Goal: Ask a question

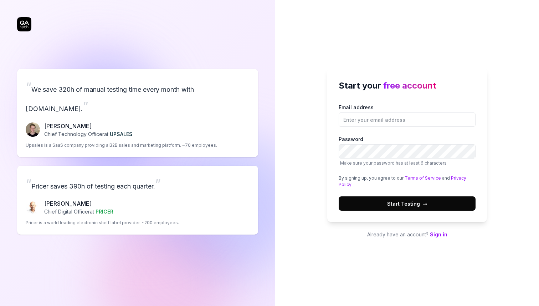
click at [401, 204] on span "Start Testing →" at bounding box center [407, 203] width 40 height 7
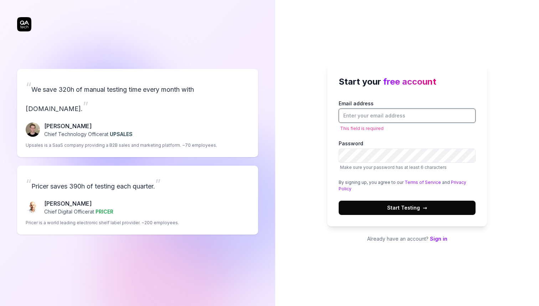
click at [379, 119] on input "Email address" at bounding box center [407, 115] width 137 height 14
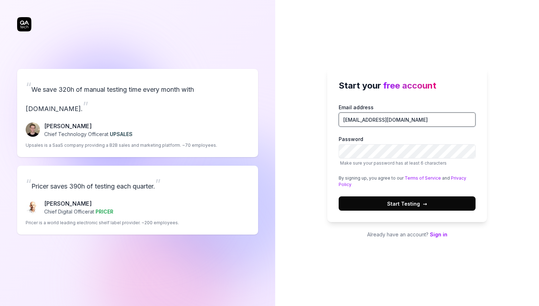
type input "[EMAIL_ADDRESS][DOMAIN_NAME]"
drag, startPoint x: 369, startPoint y: 163, endPoint x: 417, endPoint y: 163, distance: 48.9
click at [417, 163] on span "Make sure your password has at least 6 characters" at bounding box center [393, 162] width 107 height 5
click at [339, 196] on button "Start Testing →" at bounding box center [407, 203] width 137 height 14
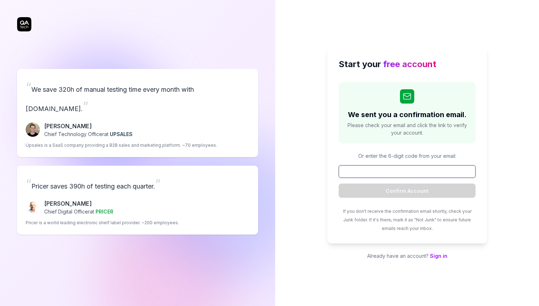
paste input "267283"
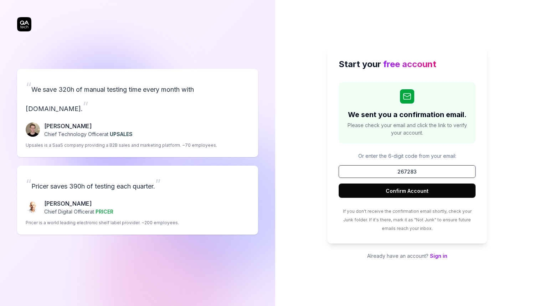
type input "267283"
click at [385, 193] on button "Confirm Account" at bounding box center [407, 190] width 137 height 14
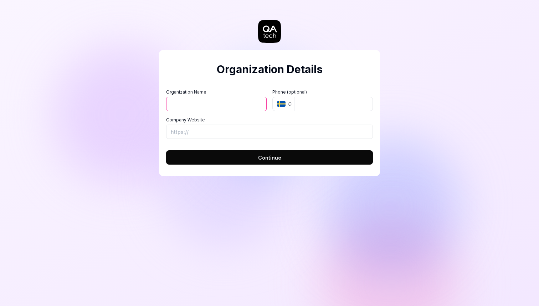
click at [287, 101] on button "SE" at bounding box center [284, 104] width 22 height 14
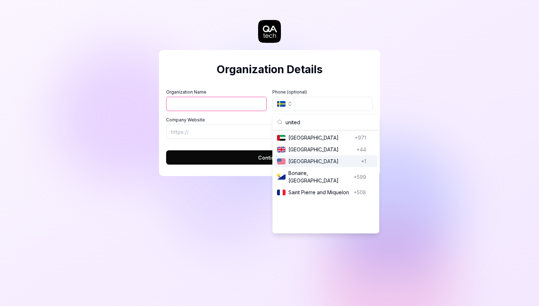
type input "united"
click at [313, 164] on span "[GEOGRAPHIC_DATA]" at bounding box center [324, 160] width 70 height 7
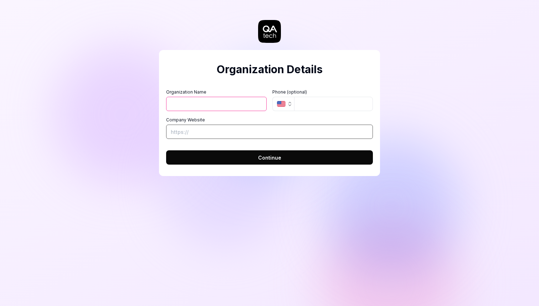
click at [207, 132] on input "Company Website" at bounding box center [269, 132] width 207 height 14
click at [311, 102] on input "tel" at bounding box center [333, 104] width 79 height 14
type input "[PHONE_NUMBER]"
click at [237, 106] on input "Organization Name" at bounding box center [216, 104] width 101 height 14
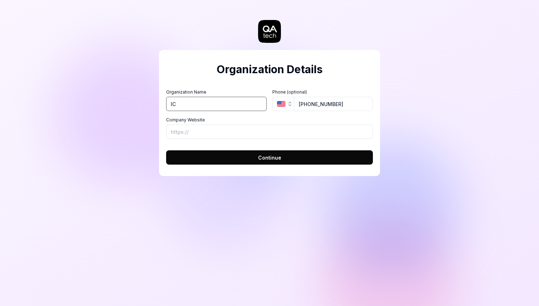
type input "IC"
click at [209, 160] on button "Continue" at bounding box center [269, 157] width 207 height 14
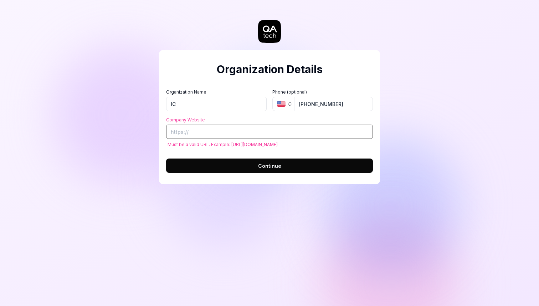
paste input "[URL][DOMAIN_NAME]"
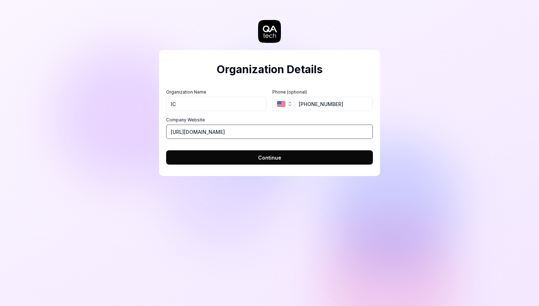
type input "[URL][DOMAIN_NAME]"
click at [230, 161] on button "Continue" at bounding box center [269, 157] width 207 height 14
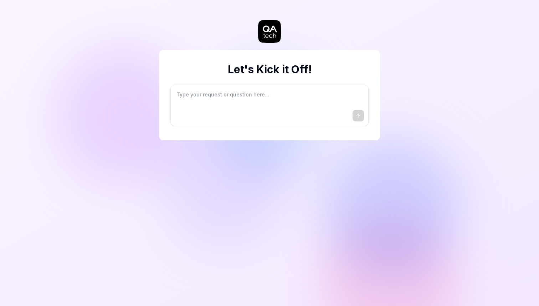
type textarea "*"
type textarea "I"
type textarea "*"
type textarea "I"
type textarea "*"
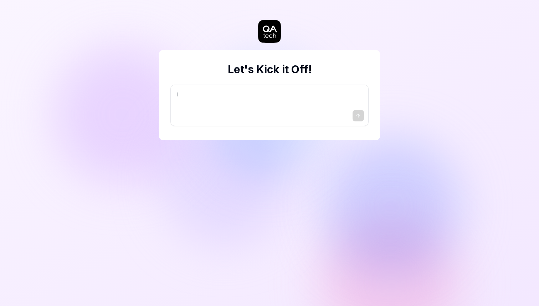
type textarea "I w"
type textarea "*"
type textarea "I wa"
type textarea "*"
type textarea "I wan"
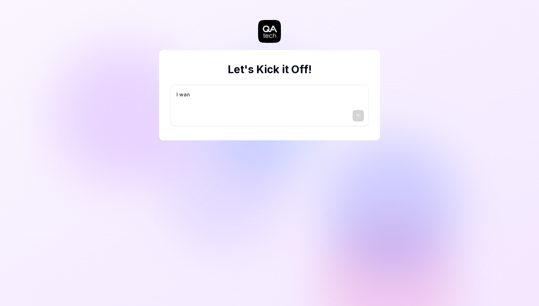
type textarea "*"
type textarea "I want"
type textarea "*"
type textarea "I want"
type textarea "*"
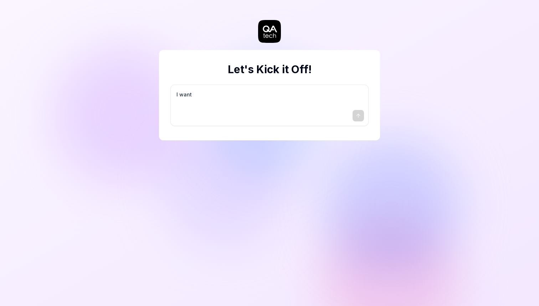
type textarea "I want a"
type textarea "*"
type textarea "I want a"
type textarea "*"
type textarea "I want a g"
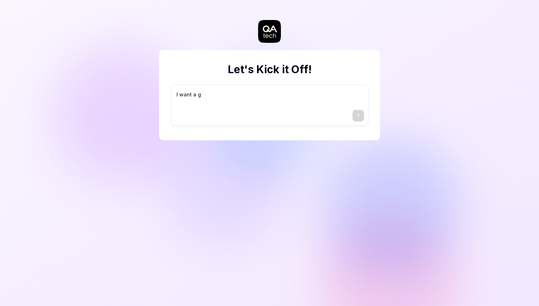
type textarea "*"
type textarea "I want a go"
type textarea "*"
type textarea "I want a goo"
type textarea "*"
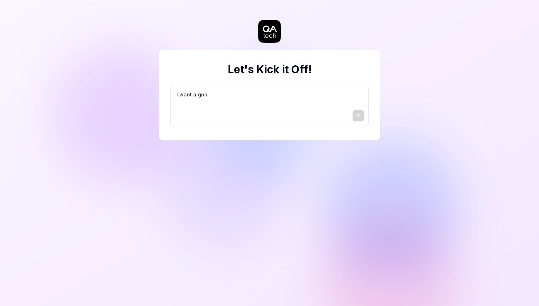
type textarea "I want a good"
type textarea "*"
type textarea "I want a good"
type textarea "*"
type textarea "I want a good t"
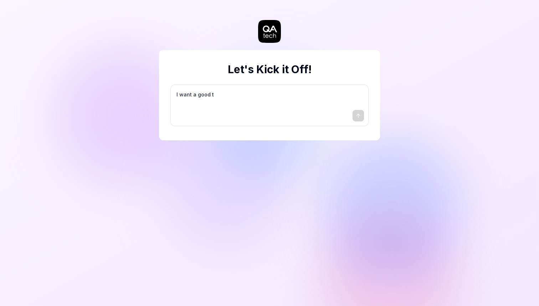
type textarea "*"
type textarea "I want a good te"
type textarea "*"
type textarea "I want a good tes"
type textarea "*"
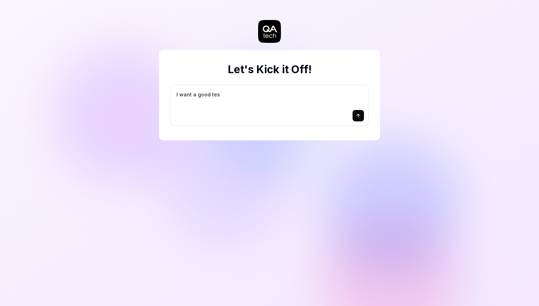
type textarea "I want a good test"
type textarea "*"
type textarea "I want a good test"
type textarea "*"
type textarea "I want a good test s"
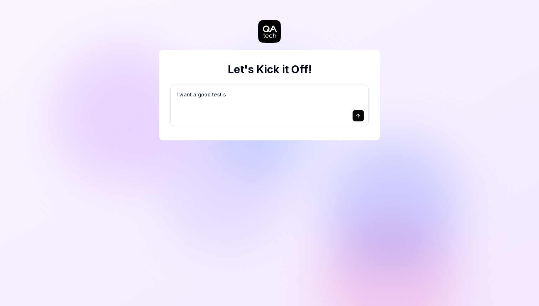
type textarea "*"
type textarea "I want a good test se"
type textarea "*"
type textarea "I want a good test set"
type textarea "*"
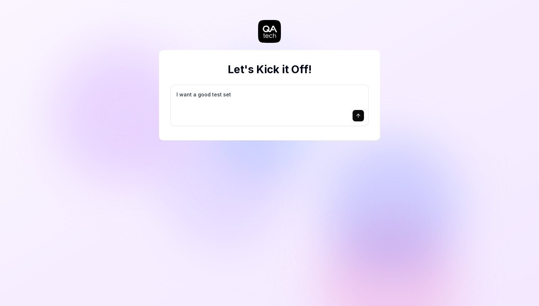
type textarea "I want a good test setu"
type textarea "*"
type textarea "I want a good test setup"
type textarea "*"
type textarea "I want a good test setup"
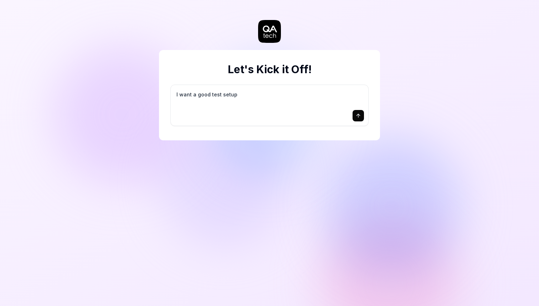
type textarea "*"
type textarea "I want a good test setup f"
type textarea "*"
type textarea "I want a good test setup fo"
type textarea "*"
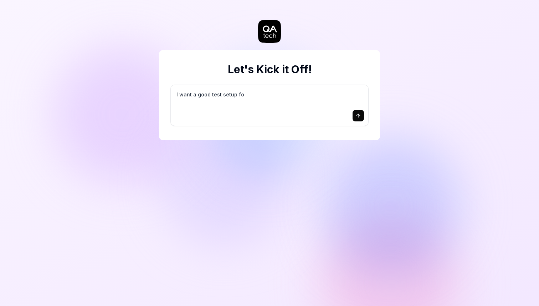
type textarea "I want a good test setup for"
type textarea "*"
type textarea "I want a good test setup for"
type textarea "*"
type textarea "I want a good test setup for m"
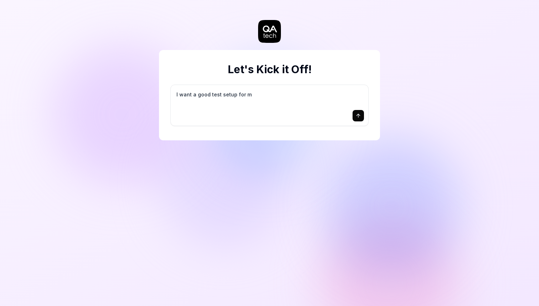
type textarea "*"
type textarea "I want a good test setup for my"
type textarea "*"
type textarea "I want a good test setup for my"
type textarea "*"
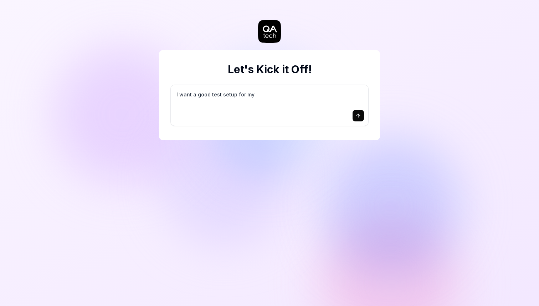
type textarea "I want a good test setup for my s"
type textarea "*"
type textarea "I want a good test setup for my si"
type textarea "*"
type textarea "I want a good test setup for my sit"
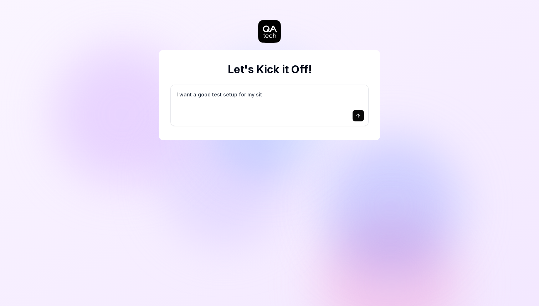
type textarea "*"
type textarea "I want a good test setup for my site"
type textarea "*"
type textarea "I want a good test setup for my site"
type textarea "*"
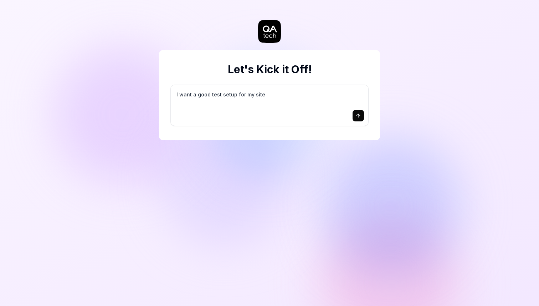
type textarea "I want a good test setup for my site -"
type textarea "*"
type textarea "I want a good test setup for my site -"
type textarea "*"
type textarea "I want a good test setup for my site - h"
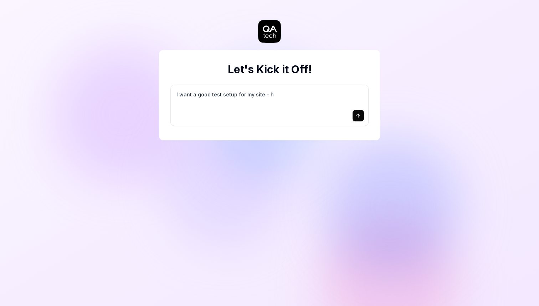
type textarea "*"
type textarea "I want a good test setup for my site - he"
type textarea "*"
type textarea "I want a good test setup for my site - hel"
type textarea "*"
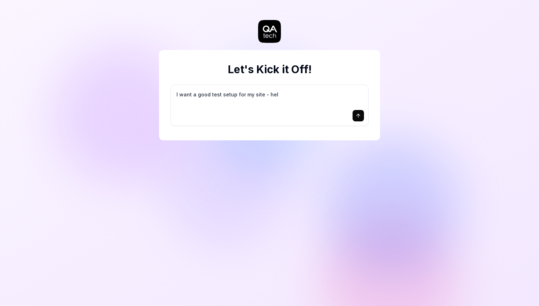
type textarea "I want a good test setup for my site - help"
type textarea "*"
type textarea "I want a good test setup for my site - help"
type textarea "*"
type textarea "I want a good test setup for my site - help m"
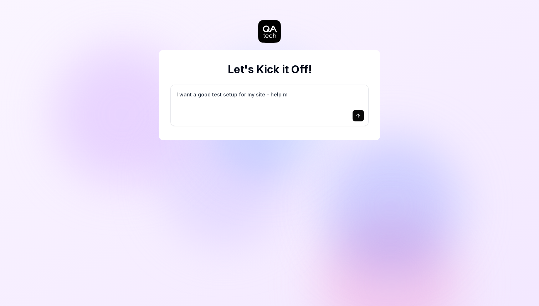
type textarea "*"
type textarea "I want a good test setup for my site - help me"
type textarea "*"
type textarea "I want a good test setup for my site - help me"
type textarea "*"
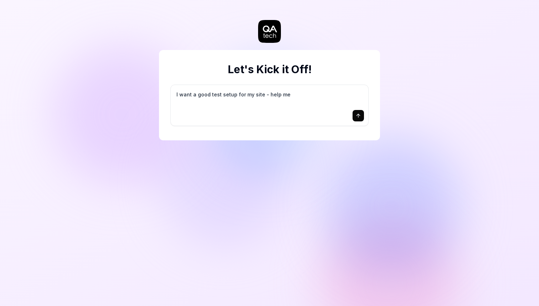
type textarea "I want a good test setup for my site - help me c"
type textarea "*"
type textarea "I want a good test setup for my site - help me cr"
type textarea "*"
type textarea "I want a good test setup for my site - help me cre"
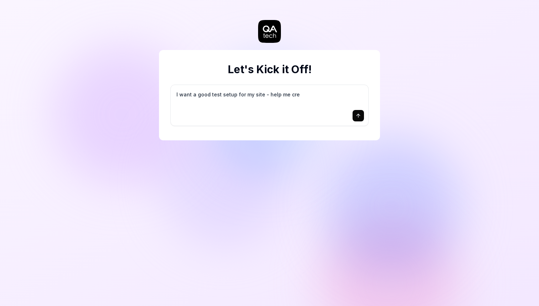
type textarea "*"
type textarea "I want a good test setup for my site - help me crea"
type textarea "*"
type textarea "I want a good test setup for my site - help me creat"
type textarea "*"
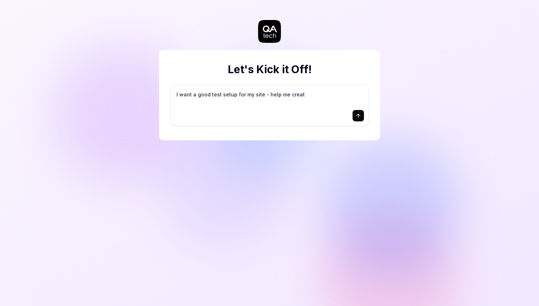
type textarea "I want a good test setup for my site - help me create"
type textarea "*"
type textarea "I want a good test setup for my site - help me create"
type textarea "*"
type textarea "I want a good test setup for my site - help me create t"
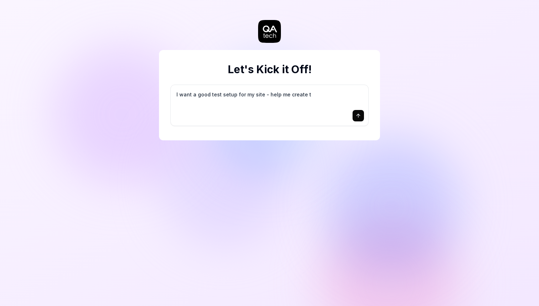
type textarea "*"
type textarea "I want a good test setup for my site - help me create th"
type textarea "*"
type textarea "I want a good test setup for my site - help me create the"
type textarea "*"
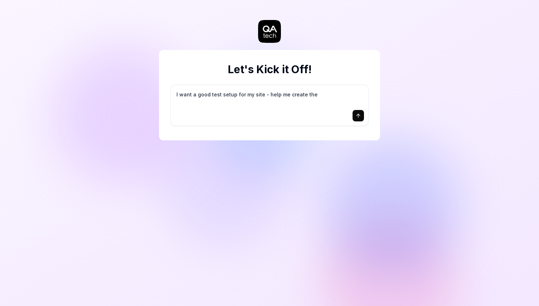
type textarea "I want a good test setup for my site - help me create the"
type textarea "*"
type textarea "I want a good test setup for my site - help me create the f"
type textarea "*"
type textarea "I want a good test setup for my site - help me create the fi"
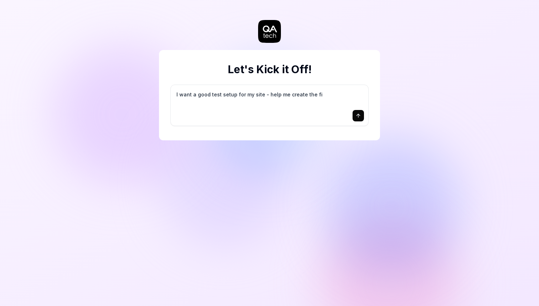
type textarea "*"
type textarea "I want a good test setup for my site - help me create the fir"
type textarea "*"
type textarea "I want a good test setup for my site - help me create the firs"
type textarea "*"
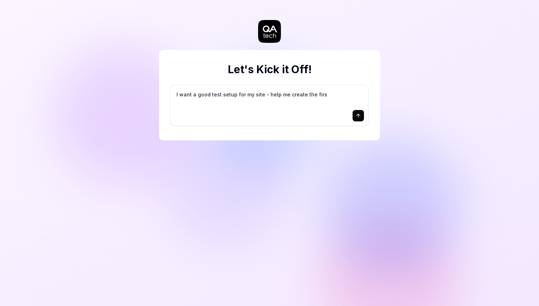
type textarea "I want a good test setup for my site - help me create the first"
type textarea "*"
type textarea "I want a good test setup for my site - help me create the first"
type textarea "*"
type textarea "I want a good test setup for my site - help me create the first 3"
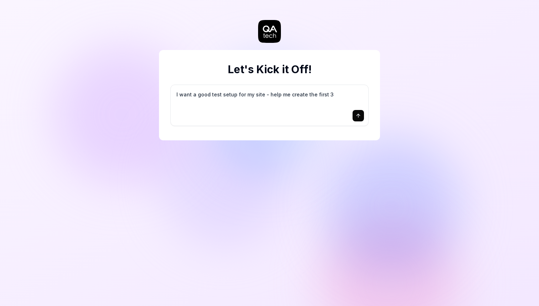
type textarea "*"
type textarea "I want a good test setup for my site - help me create the first 3-"
type textarea "*"
type textarea "I want a good test setup for my site - help me create the first 3-5"
type textarea "*"
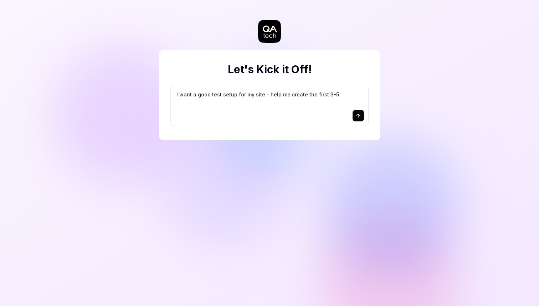
type textarea "I want a good test setup for my site - help me create the first 3-5"
type textarea "*"
type textarea "I want a good test setup for my site - help me create the first 3-5 t"
type textarea "*"
type textarea "I want a good test setup for my site - help me create the first 3-5 te"
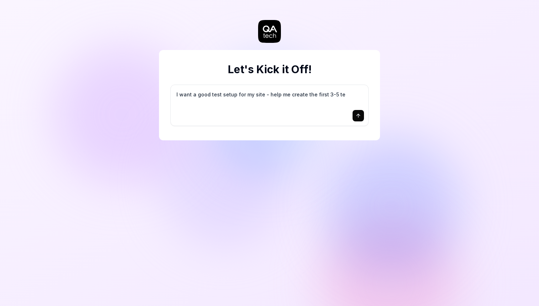
type textarea "*"
type textarea "I want a good test setup for my site - help me create the first 3-5 tes"
type textarea "*"
type textarea "I want a good test setup for my site - help me create the first 3-5 test"
type textarea "*"
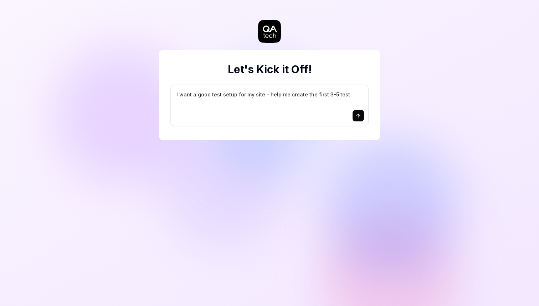
type textarea "I want a good test setup for my site - help me create the first 3-5 test"
type textarea "*"
type textarea "I want a good test setup for my site - help me create the first 3-5 test c"
type textarea "*"
type textarea "I want a good test setup for my site - help me create the first 3-5 test ca"
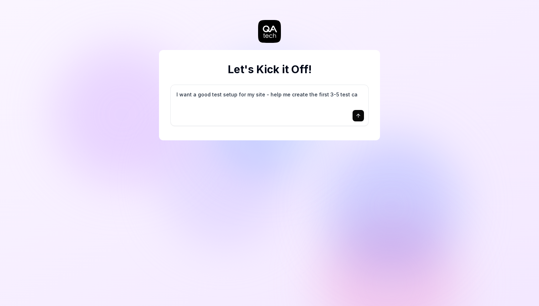
type textarea "*"
type textarea "I want a good test setup for my site - help me create the first 3-5 test cas"
type textarea "*"
type textarea "I want a good test setup for my site - help me create the first 3-5 test case"
type textarea "*"
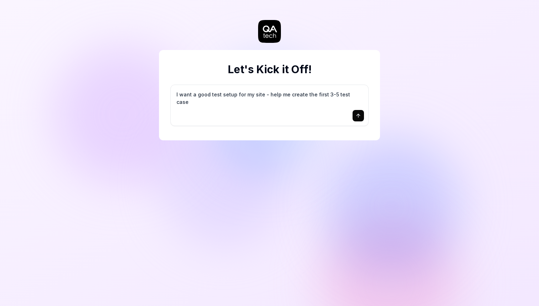
type textarea "I want a good test setup for my site - help me create the first 3-5 test cases"
click at [240, 105] on textarea "I want a good test setup for my site - help me create the first 3-5 test cases" at bounding box center [269, 98] width 189 height 18
drag, startPoint x: 199, startPoint y: 96, endPoint x: 362, endPoint y: 98, distance: 162.3
click at [361, 98] on textarea "I want a good test setup for my site - help me create the first 3-5 test cases" at bounding box center [269, 98] width 189 height 18
click at [362, 98] on textarea "I want a good test setup for my site - help me create the first 3-5 test cases" at bounding box center [269, 98] width 189 height 18
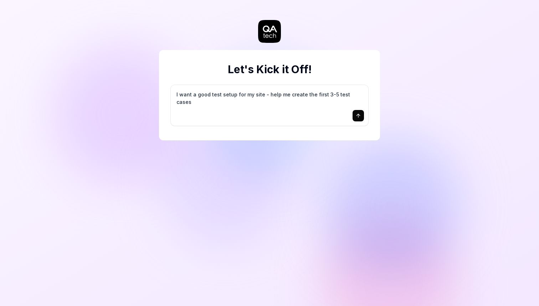
click at [242, 97] on textarea "I want a good test setup for my site - help me create the first 3-5 test cases" at bounding box center [269, 98] width 189 height 18
click at [358, 120] on button "submit" at bounding box center [358, 115] width 11 height 11
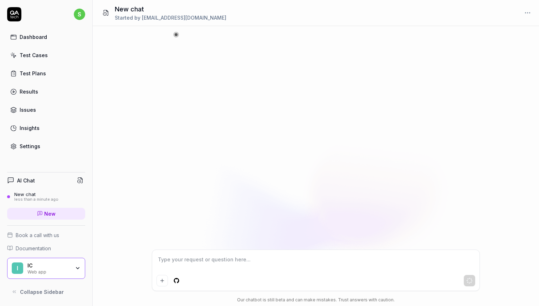
click at [208, 261] on textarea at bounding box center [316, 263] width 319 height 18
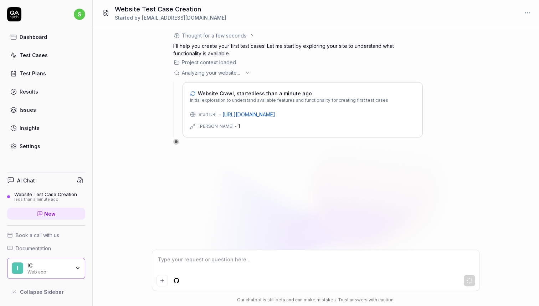
click at [218, 127] on div "[PERSON_NAME] -" at bounding box center [218, 126] width 38 height 6
click at [193, 127] on icon at bounding box center [193, 126] width 6 height 6
click at [42, 267] on div "IC" at bounding box center [48, 265] width 43 height 6
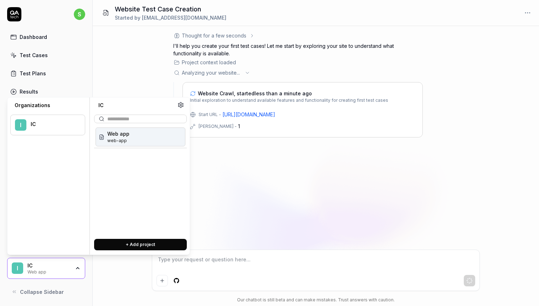
click at [42, 267] on div "IC" at bounding box center [48, 265] width 43 height 6
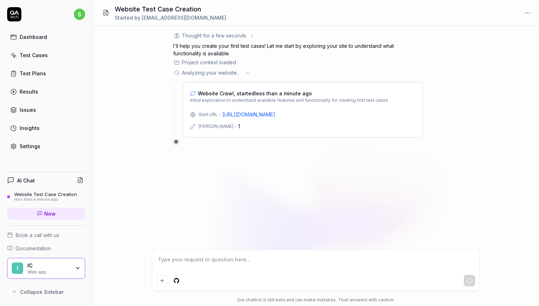
click at [39, 127] on link "Insights" at bounding box center [46, 128] width 78 height 14
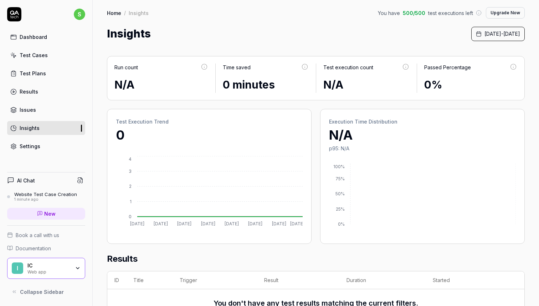
click at [22, 196] on div "Website Test Case Creation" at bounding box center [45, 194] width 63 height 6
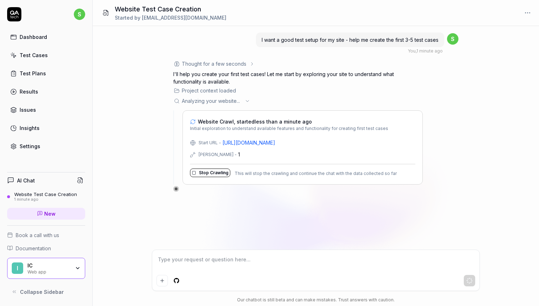
click at [200, 171] on button "Stop Crawling" at bounding box center [210, 172] width 40 height 9
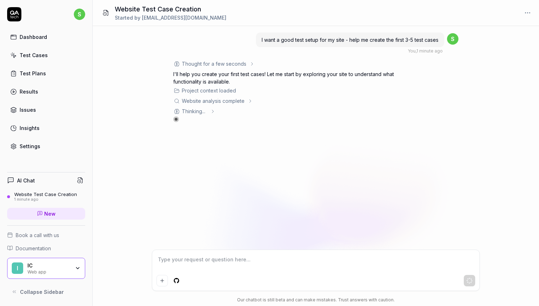
click at [215, 101] on div "Website analysis complete" at bounding box center [213, 100] width 63 height 7
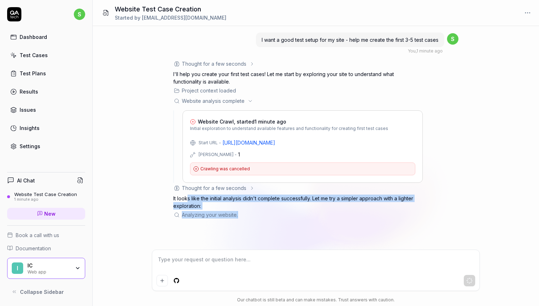
scroll to position [22, 0]
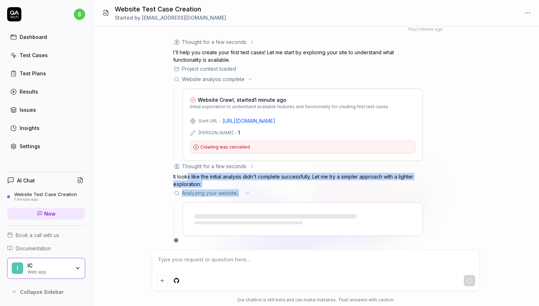
drag, startPoint x: 188, startPoint y: 198, endPoint x: 275, endPoint y: 219, distance: 89.9
click at [275, 219] on div "Thought for a few seconds The user wants help creating the first 3-5 test cases…" at bounding box center [298, 140] width 250 height 205
click at [330, 180] on p "It looks like the initial analysis didn't complete successfully. Let me try a s…" at bounding box center [298, 180] width 250 height 15
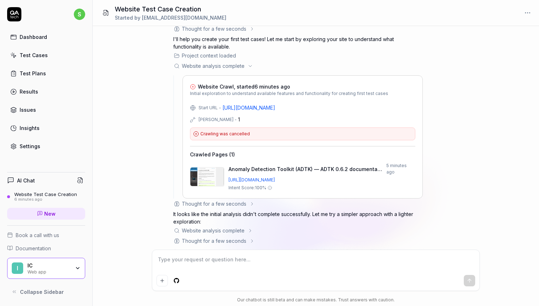
scroll to position [286, 0]
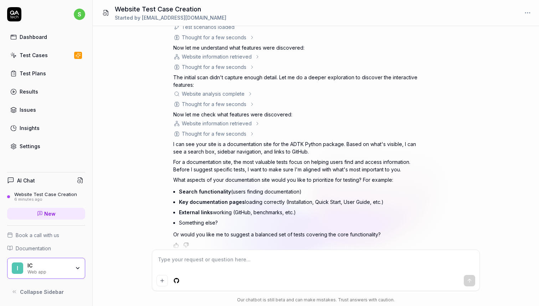
type textarea "*"
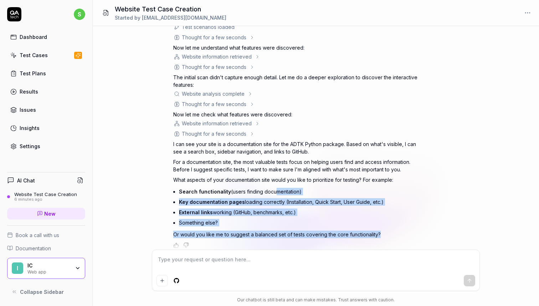
drag, startPoint x: 259, startPoint y: 244, endPoint x: 271, endPoint y: 183, distance: 61.7
click at [271, 183] on div "I want a good test setup for my site - help me create the first 3-5 test cases …" at bounding box center [316, 137] width 447 height 223
click at [271, 186] on li "Search functionality (users finding documentation)" at bounding box center [301, 191] width 244 height 10
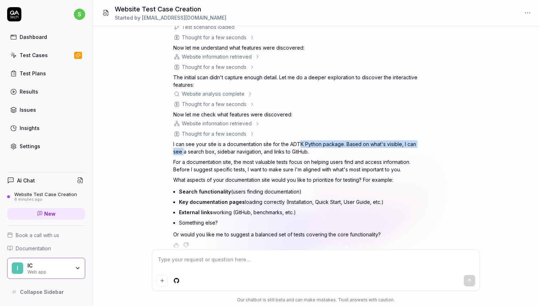
drag, startPoint x: 183, startPoint y: 142, endPoint x: 300, endPoint y: 137, distance: 116.4
click at [300, 140] on p "I can see your site is a documentation site for the ADTK Python package. Based …" at bounding box center [298, 147] width 250 height 15
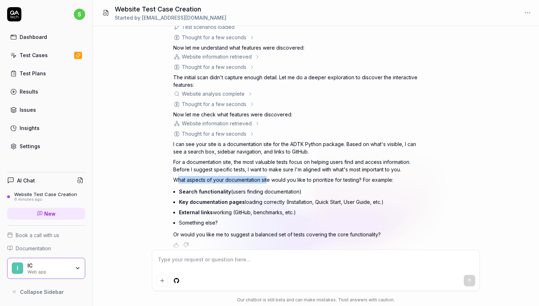
drag, startPoint x: 178, startPoint y: 177, endPoint x: 271, endPoint y: 177, distance: 93.5
click at [270, 177] on p "What aspects of your documentation site would you like to prioritize for testin…" at bounding box center [298, 179] width 250 height 7
click at [271, 177] on p "What aspects of your documentation site would you like to prioritize for testin…" at bounding box center [298, 179] width 250 height 7
click at [17, 13] on icon at bounding box center [14, 14] width 14 height 14
